Goal: Information Seeking & Learning: Learn about a topic

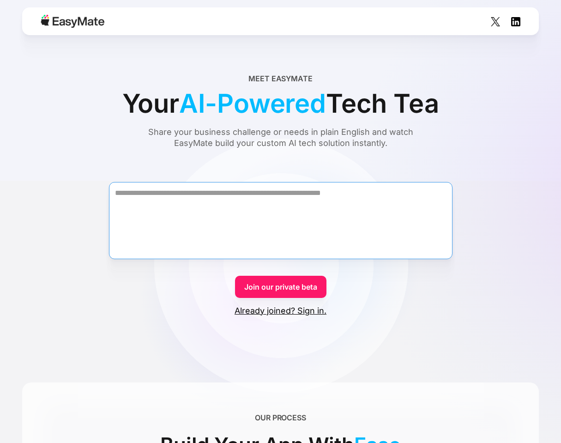
click at [193, 204] on textarea "Form" at bounding box center [280, 220] width 343 height 77
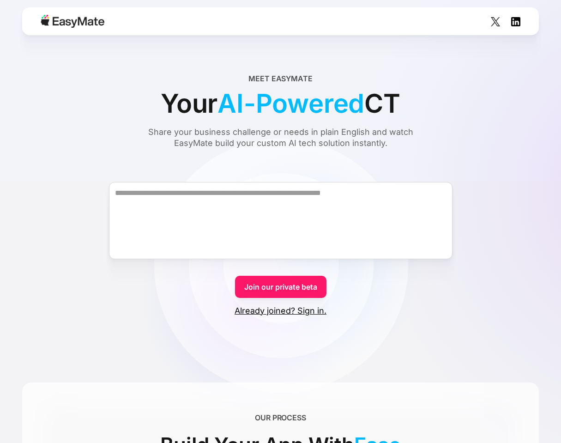
click at [180, 139] on div "Share your business challenge or needs in plain English and watch EasyMate buil…" at bounding box center [281, 137] width 300 height 22
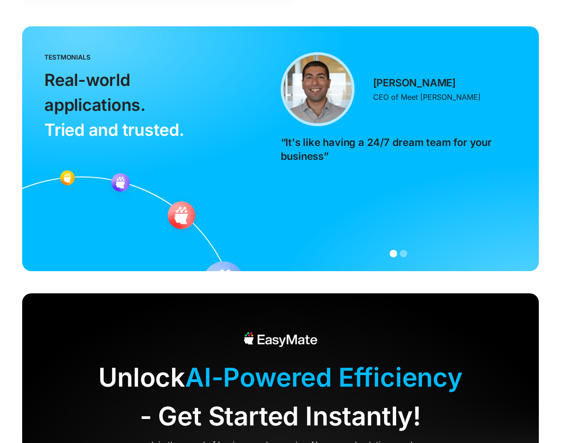
scroll to position [2032, 0]
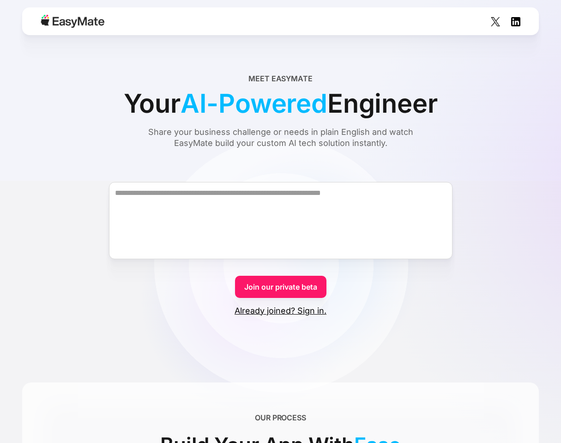
click at [192, 315] on form "Join our private beta Already joined? Sign in." at bounding box center [280, 240] width 516 height 151
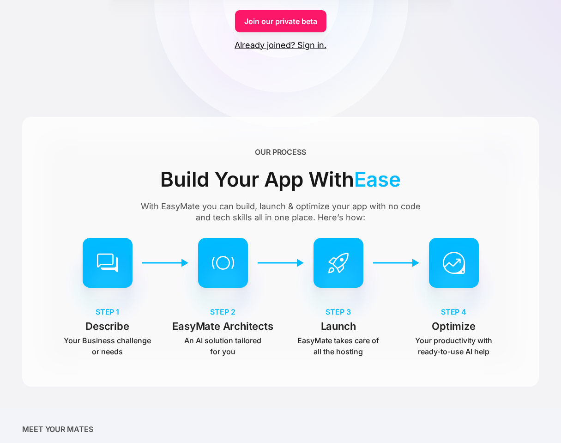
scroll to position [277, 0]
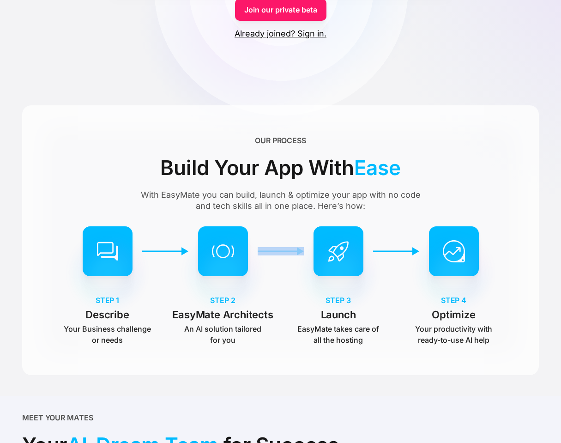
drag, startPoint x: 232, startPoint y: 345, endPoint x: 216, endPoint y: 310, distance: 38.2
click at [216, 310] on div "OUR PROCESS Build Your App With Ease With EasyMate you can build, launch & opti…" at bounding box center [280, 239] width 516 height 269
click at [221, 328] on p "An AI solution tailored for you" at bounding box center [223, 334] width 88 height 22
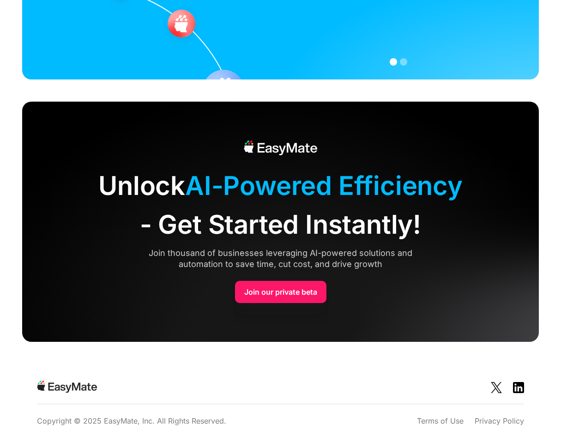
scroll to position [0, 0]
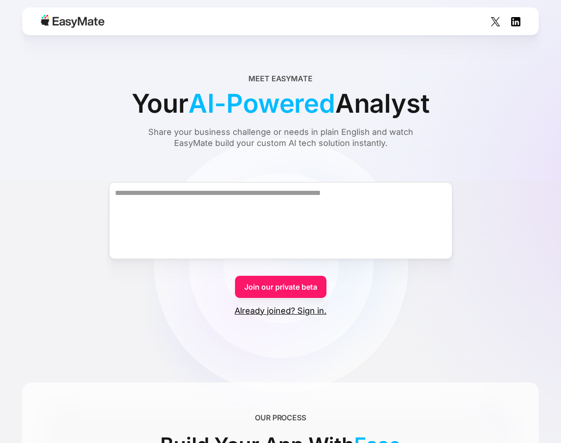
click at [517, 23] on img at bounding box center [515, 21] width 9 height 9
